Goal: Information Seeking & Learning: Learn about a topic

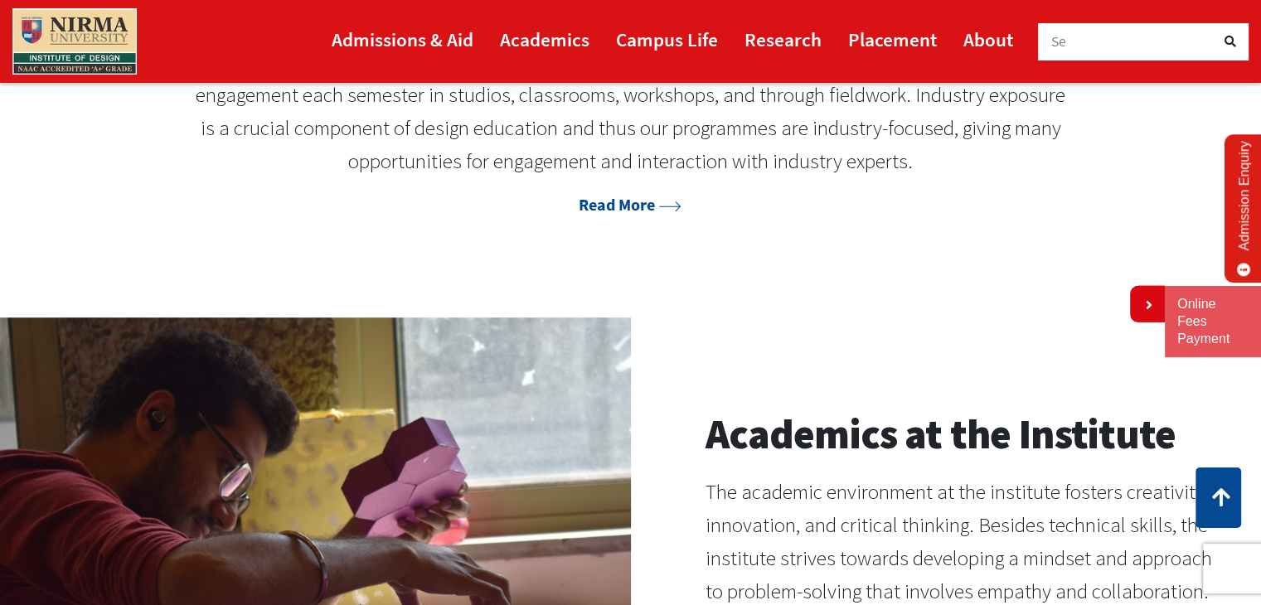
scroll to position [1068, 0]
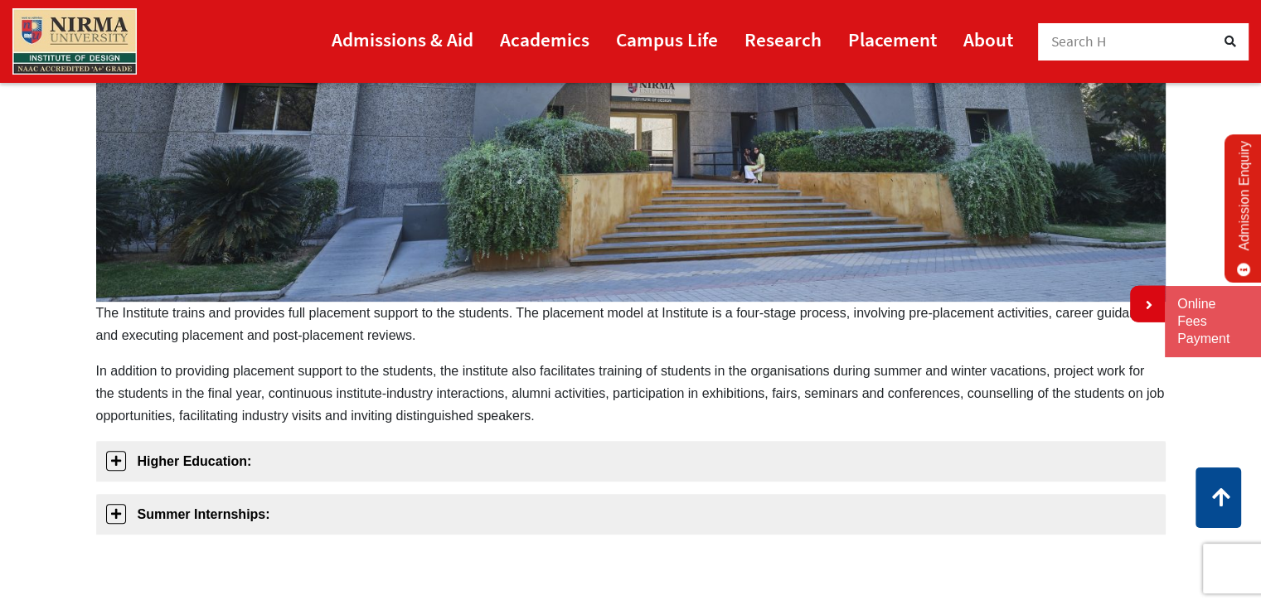
scroll to position [552, 0]
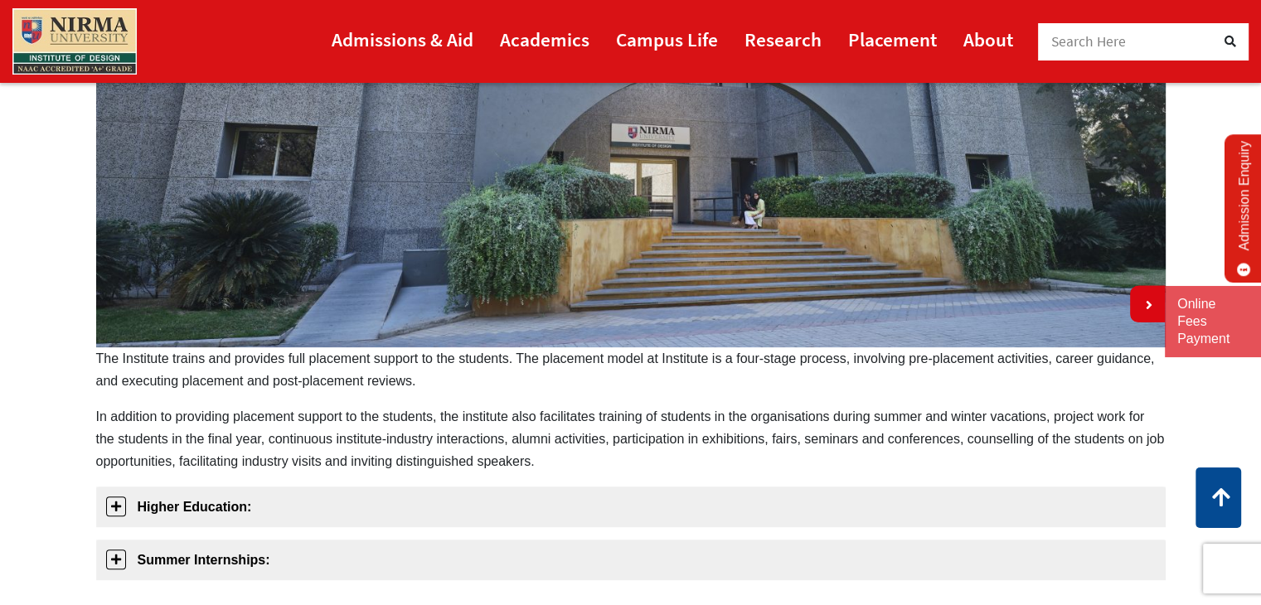
click at [562, 315] on img at bounding box center [630, 19] width 1069 height 654
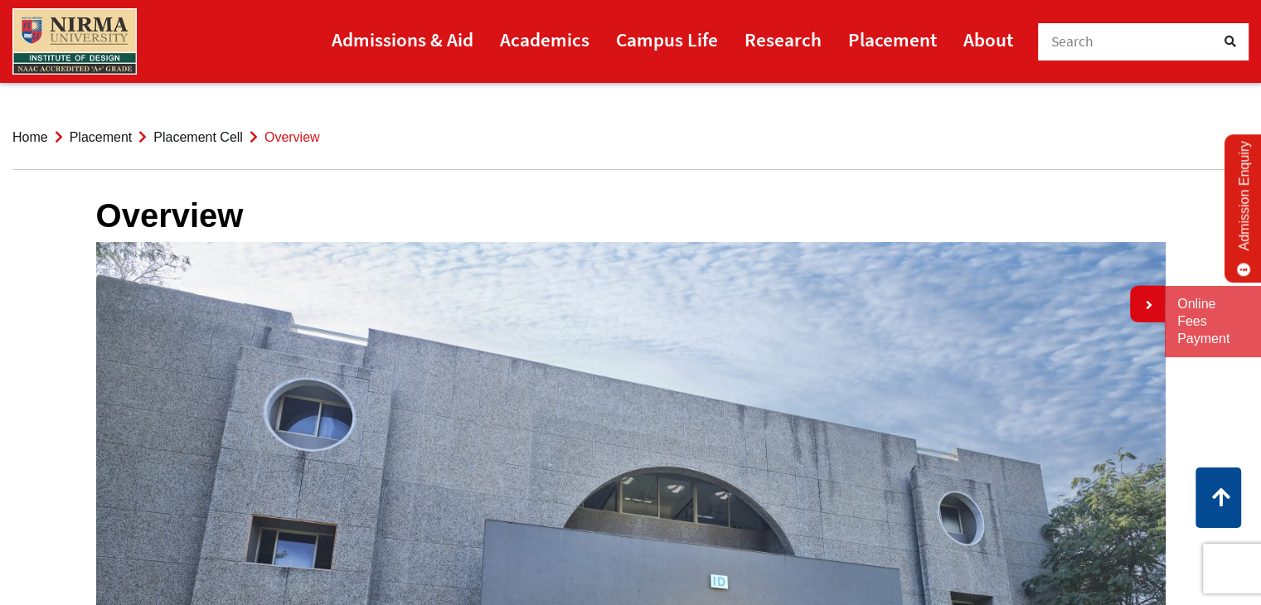
scroll to position [0, 0]
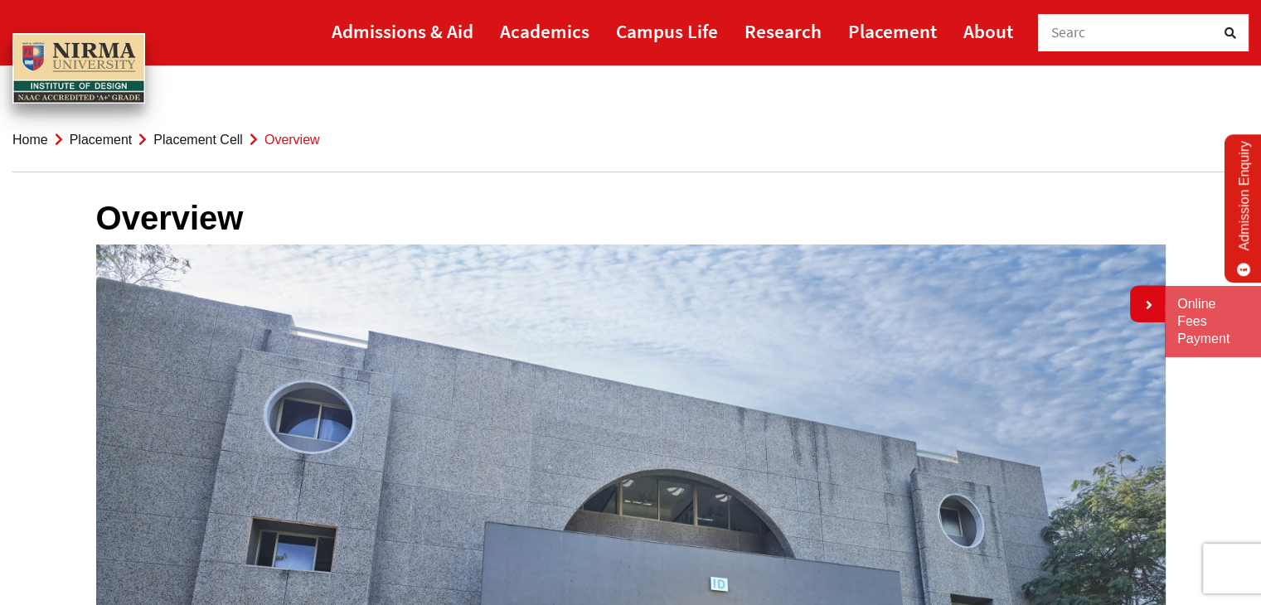
drag, startPoint x: 235, startPoint y: 375, endPoint x: 651, endPoint y: 494, distance: 432.9
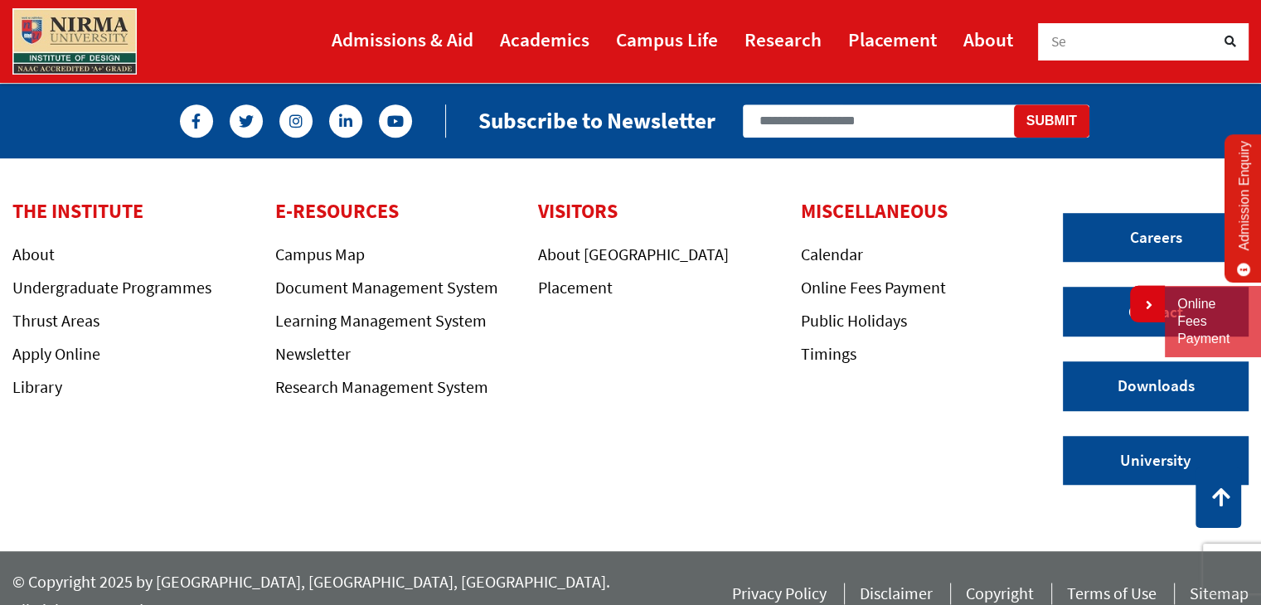
scroll to position [1131, 0]
